Goal: Check status: Check status

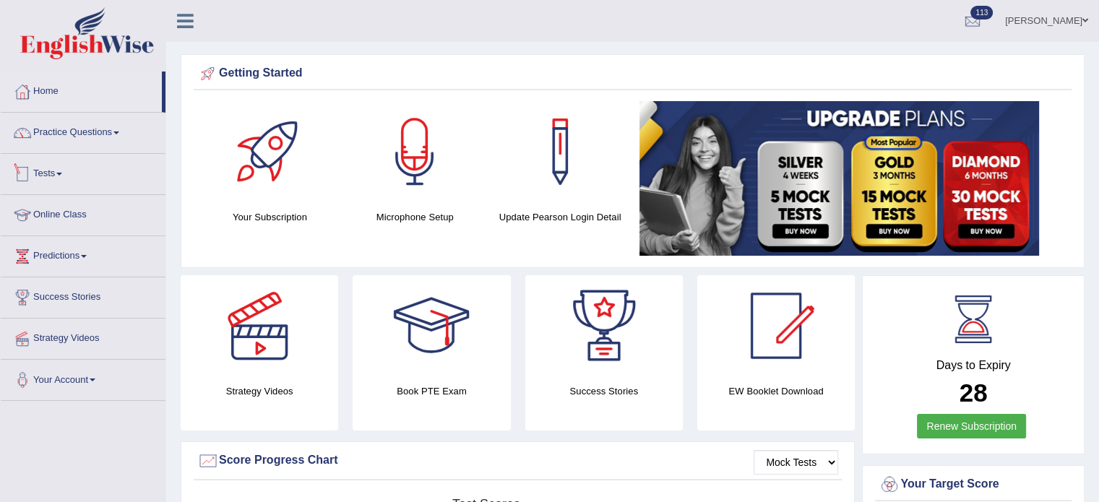
click at [46, 176] on link "Tests" at bounding box center [83, 172] width 165 height 36
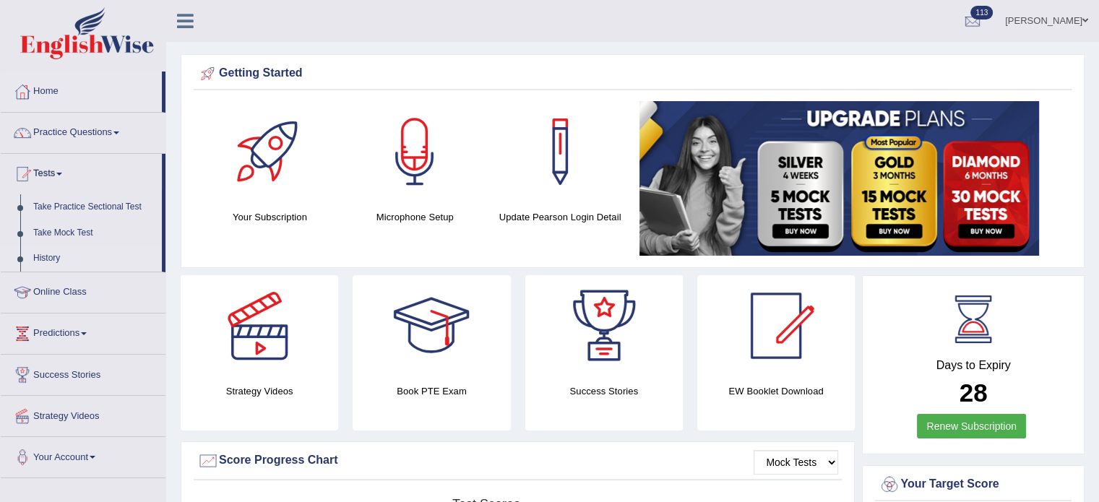
click at [49, 258] on link "History" at bounding box center [94, 259] width 135 height 26
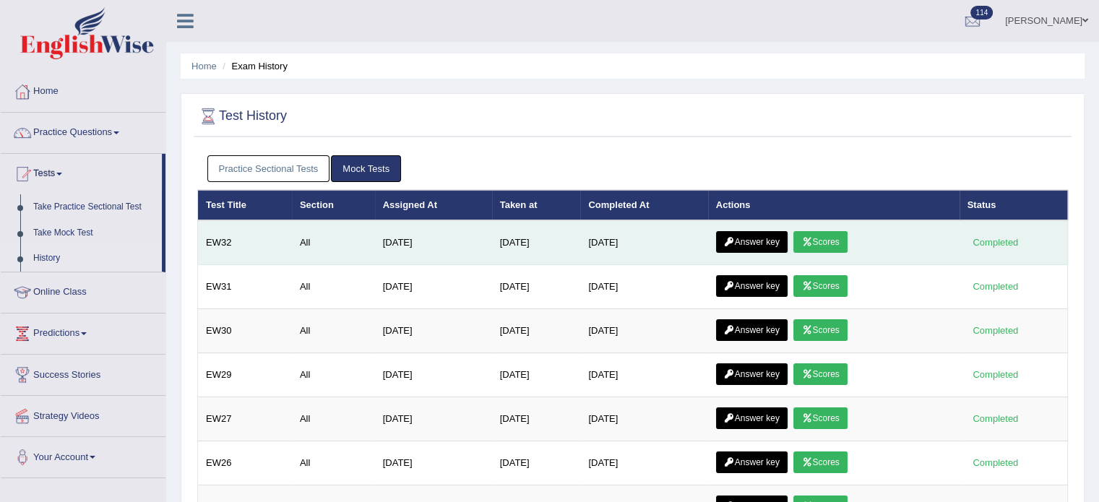
click at [763, 237] on link "Answer key" at bounding box center [752, 242] width 72 height 22
click at [846, 245] on link "Scores" at bounding box center [820, 242] width 53 height 22
click at [773, 241] on link "Answer key" at bounding box center [752, 242] width 72 height 22
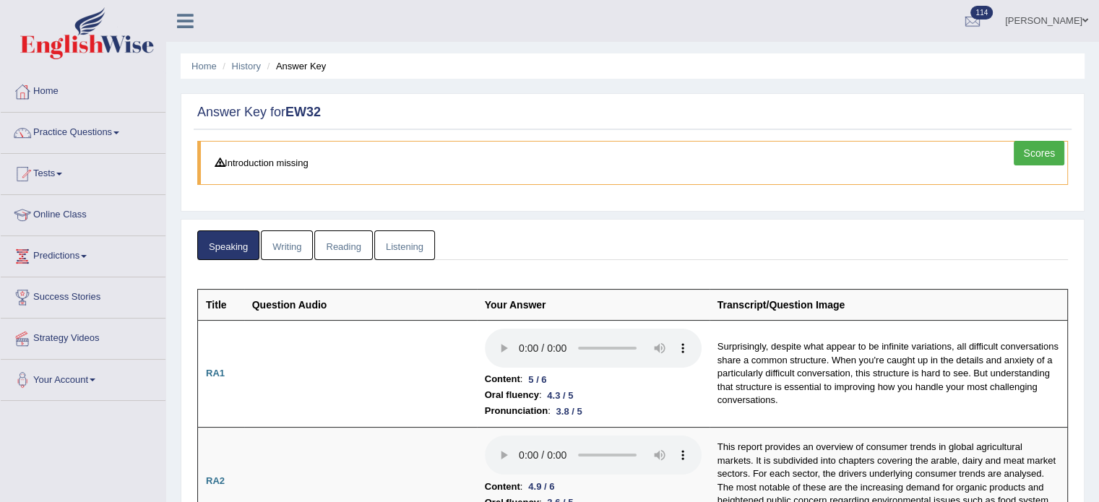
click at [341, 245] on link "Reading" at bounding box center [343, 246] width 58 height 30
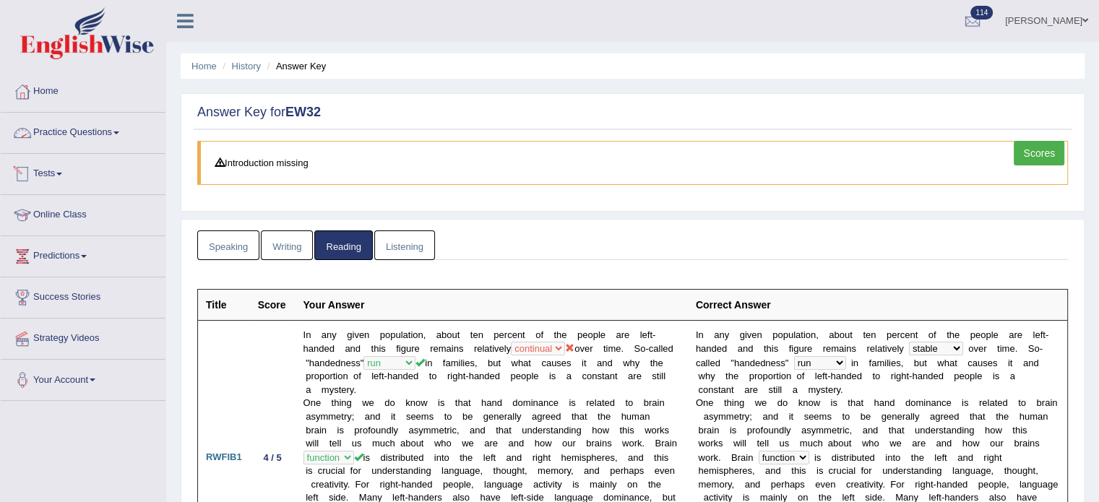
click at [397, 233] on link "Listening" at bounding box center [404, 246] width 61 height 30
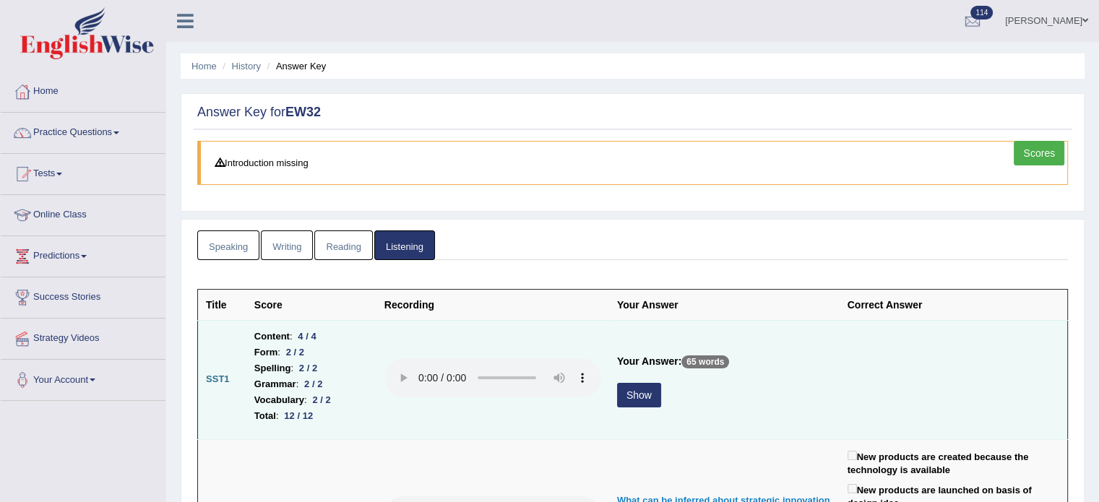
click at [639, 398] on button "Show" at bounding box center [639, 395] width 44 height 25
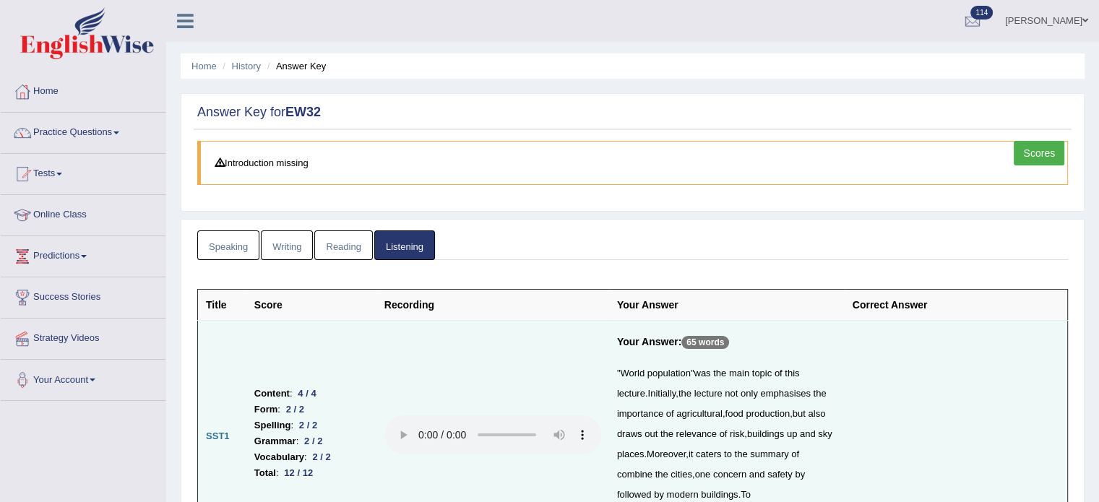
click at [330, 254] on link "Reading" at bounding box center [343, 246] width 58 height 30
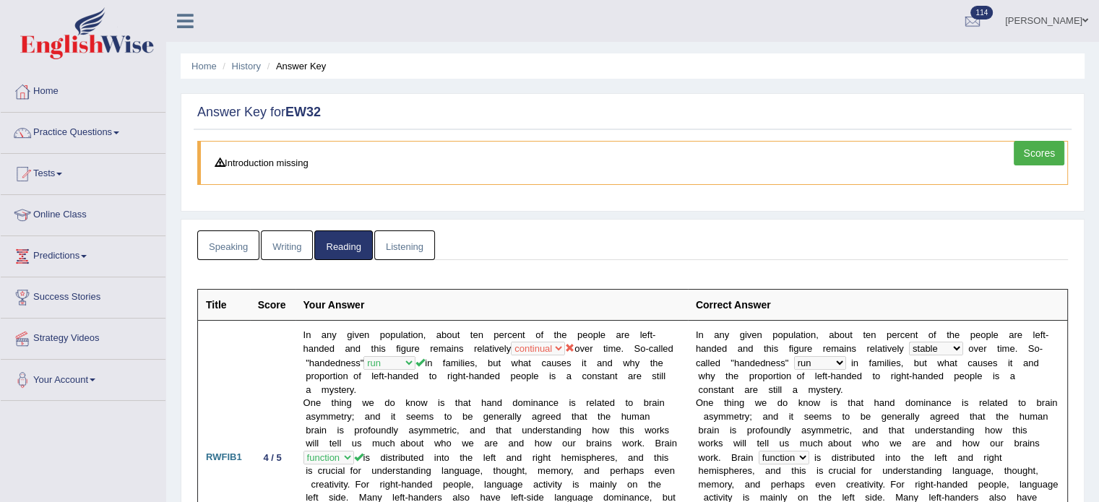
click at [291, 250] on link "Writing" at bounding box center [287, 246] width 52 height 30
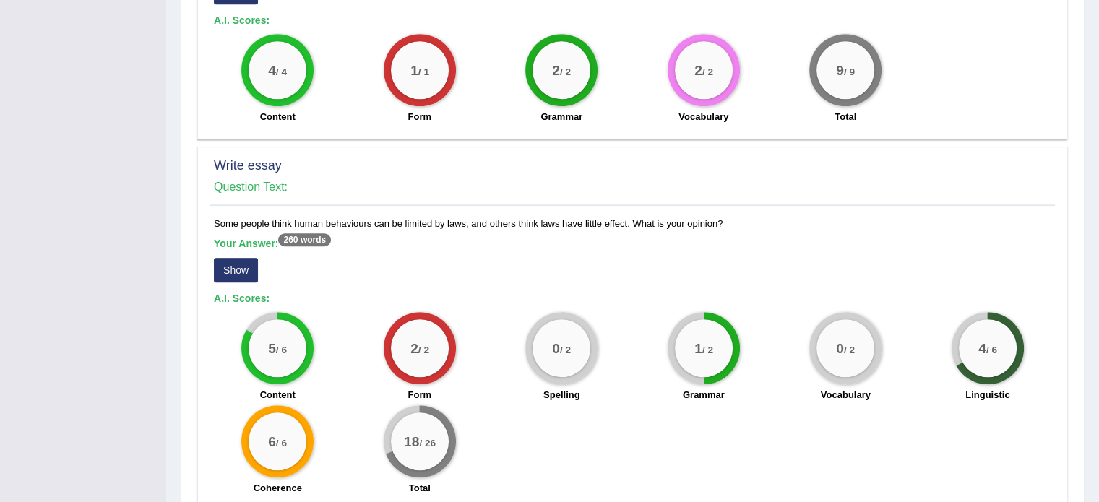
scroll to position [1034, 0]
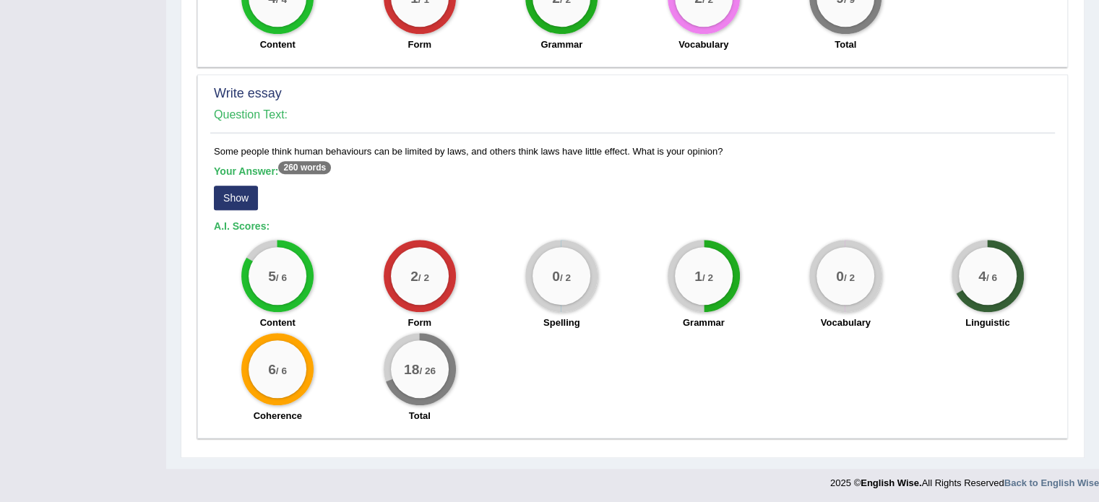
click at [235, 189] on button "Show" at bounding box center [236, 198] width 44 height 25
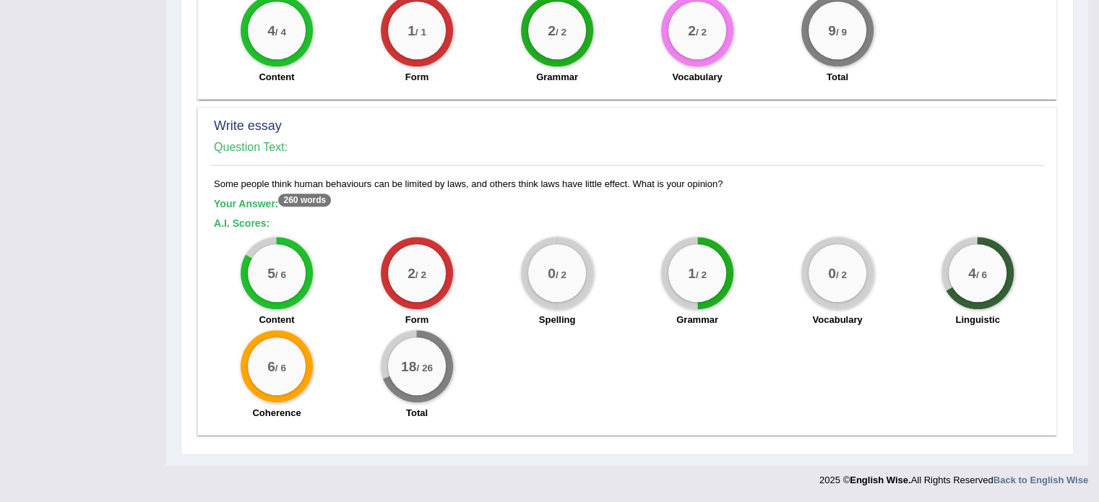
scroll to position [998, 0]
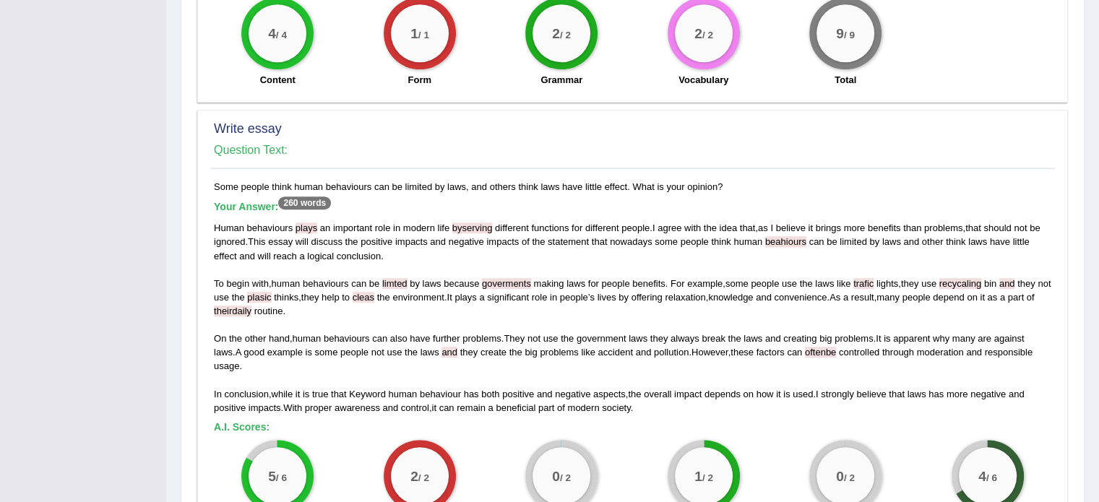
click at [508, 280] on span "goverments" at bounding box center [506, 283] width 49 height 11
click at [968, 279] on span "recycaling" at bounding box center [961, 283] width 43 height 11
click at [963, 279] on span "recycaling" at bounding box center [961, 283] width 43 height 11
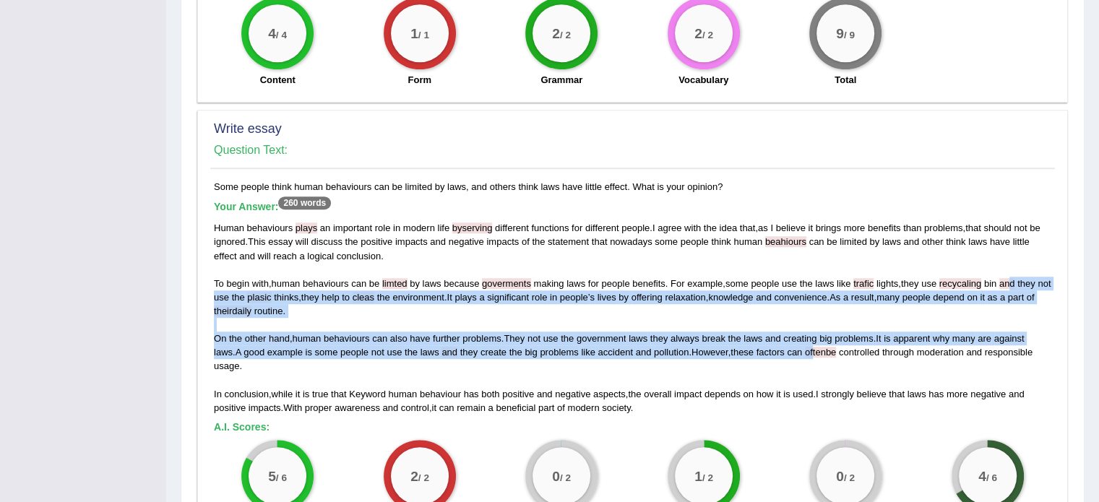
drag, startPoint x: 1015, startPoint y: 285, endPoint x: 820, endPoint y: 351, distance: 205.5
click at [820, 351] on div "Human behaviours plays an important role in modern life byserving different fun…" at bounding box center [633, 318] width 838 height 194
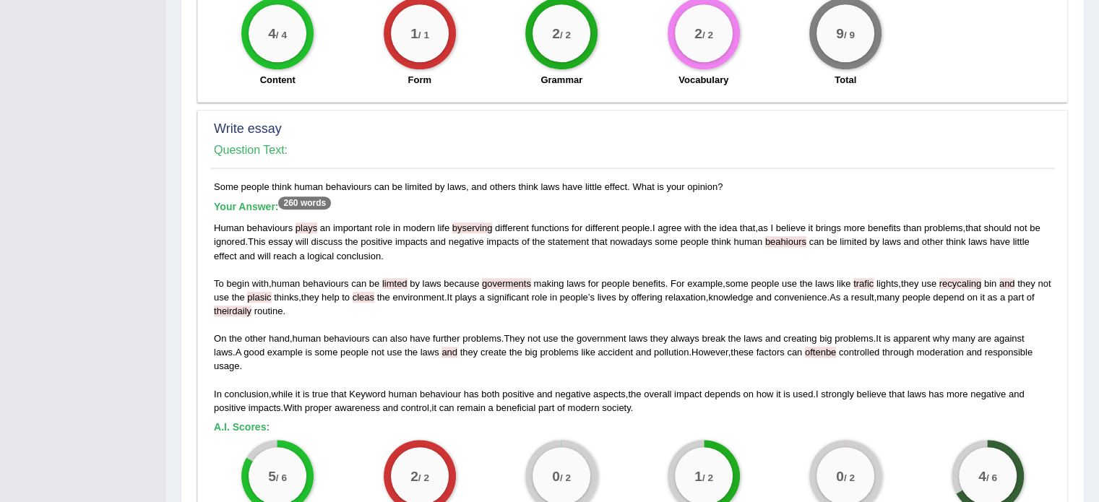
click at [401, 372] on div "Human behaviours plays an important role in modern life byserving different fun…" at bounding box center [633, 318] width 838 height 194
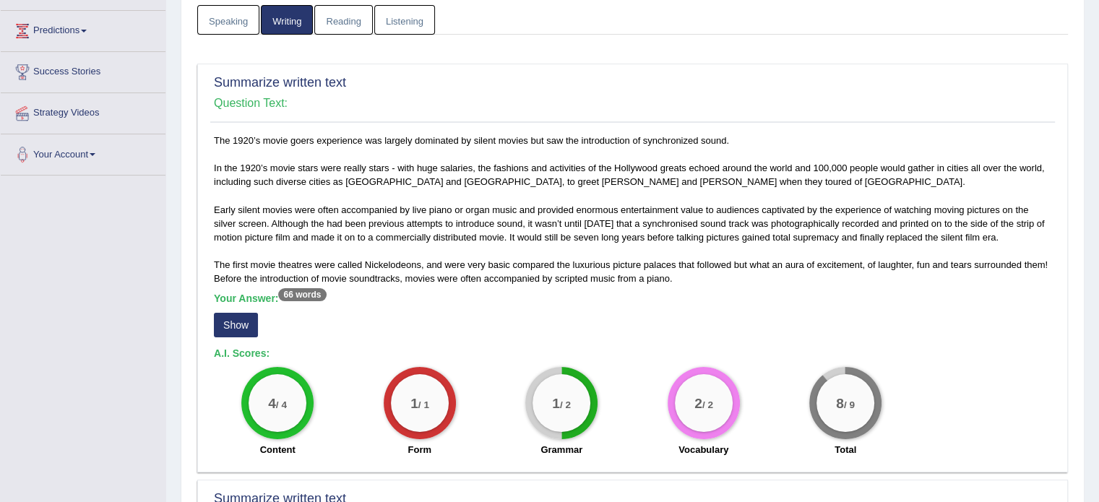
scroll to position [0, 0]
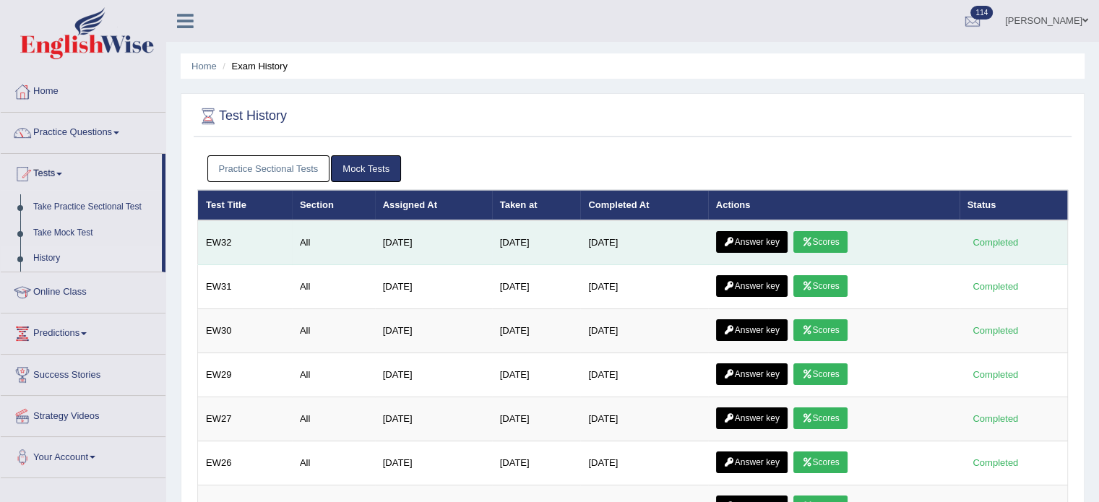
click at [846, 248] on link "Scores" at bounding box center [820, 242] width 53 height 22
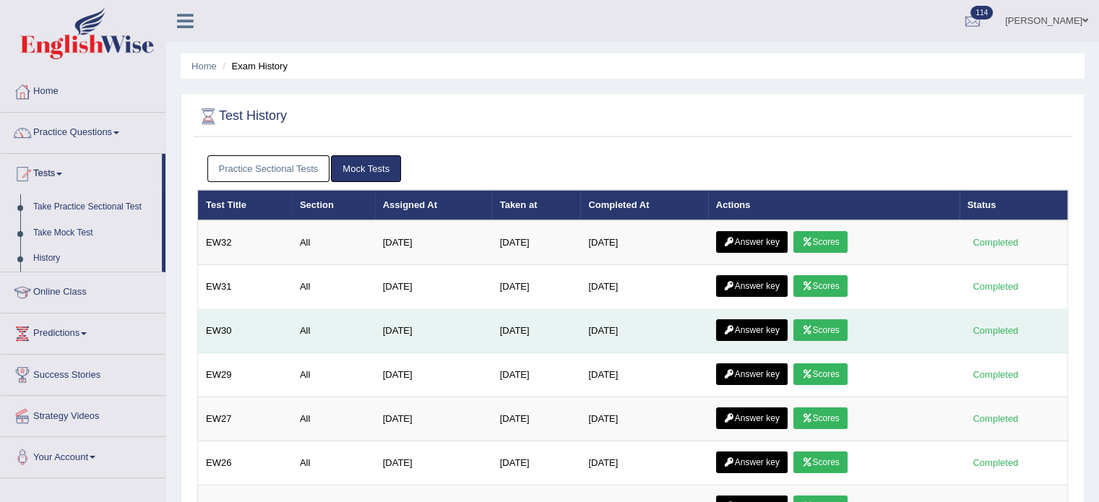
click at [836, 325] on link "Scores" at bounding box center [820, 330] width 53 height 22
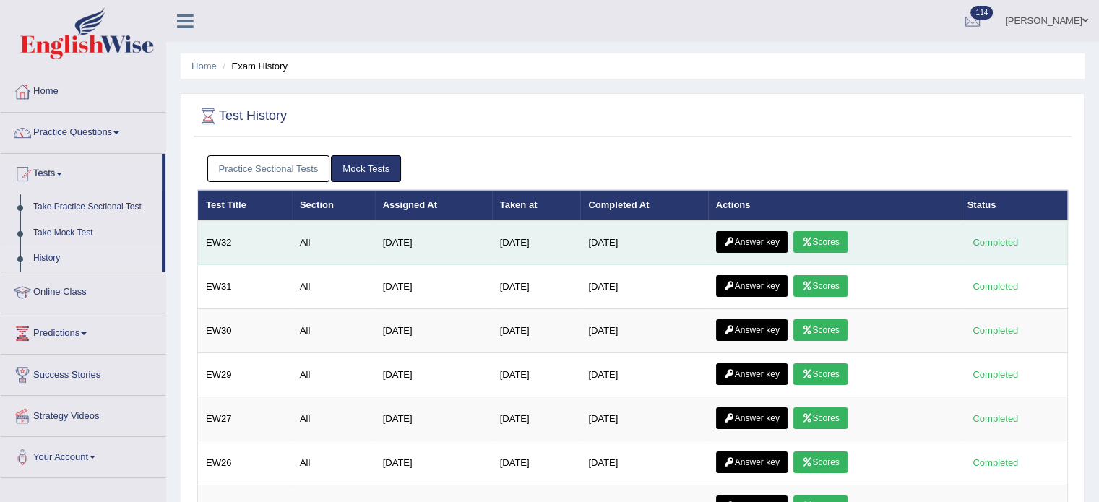
click at [827, 239] on link "Scores" at bounding box center [820, 242] width 53 height 22
